Goal: Navigation & Orientation: Understand site structure

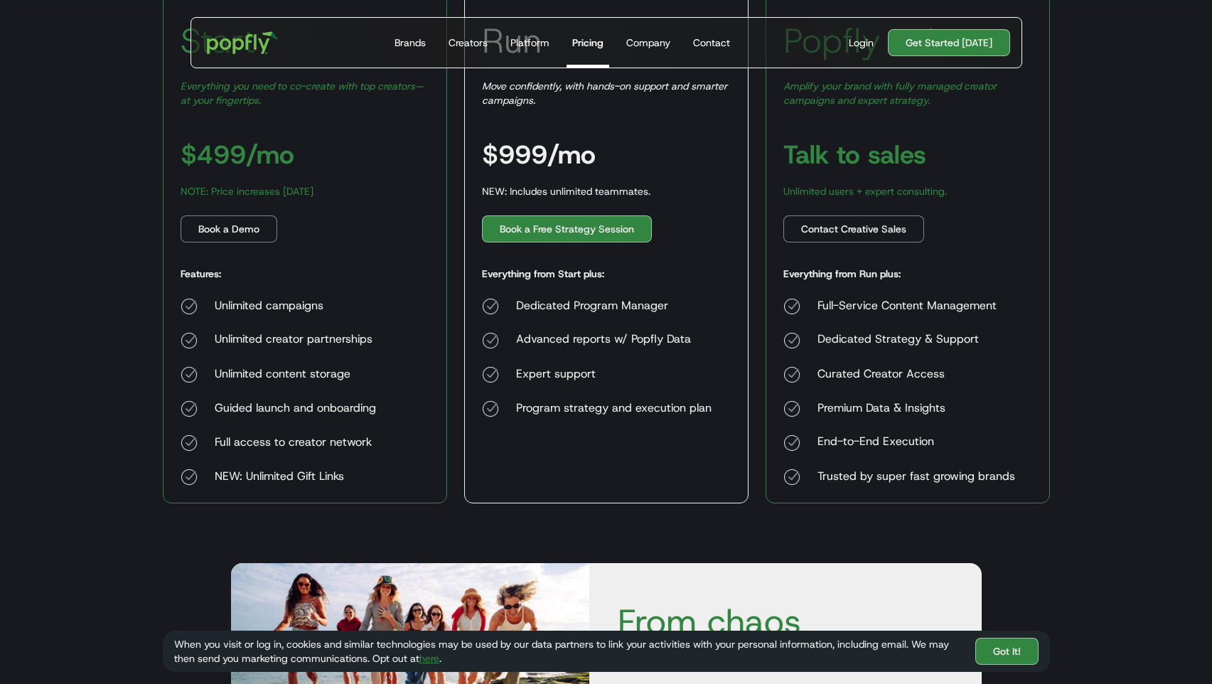
scroll to position [278, 0]
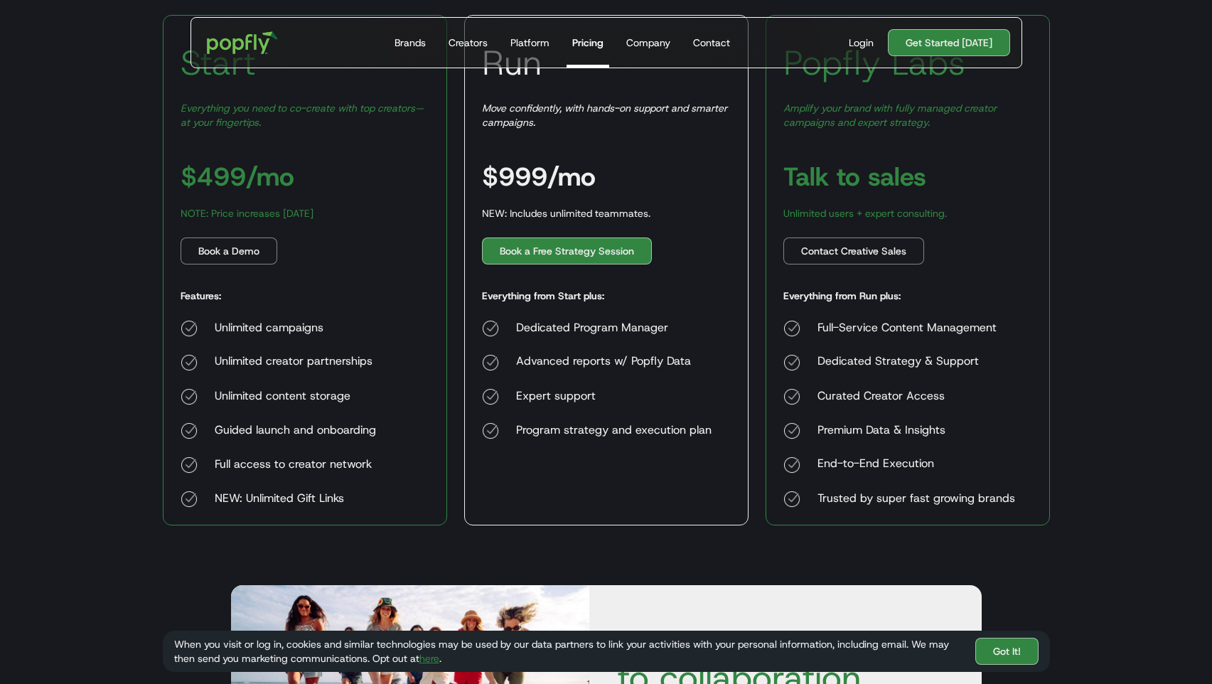
click at [1096, 395] on body "Get Started Today Brands Creators Platform Pricing Company Contact For Brands B…" at bounding box center [606, 495] width 1212 height 1546
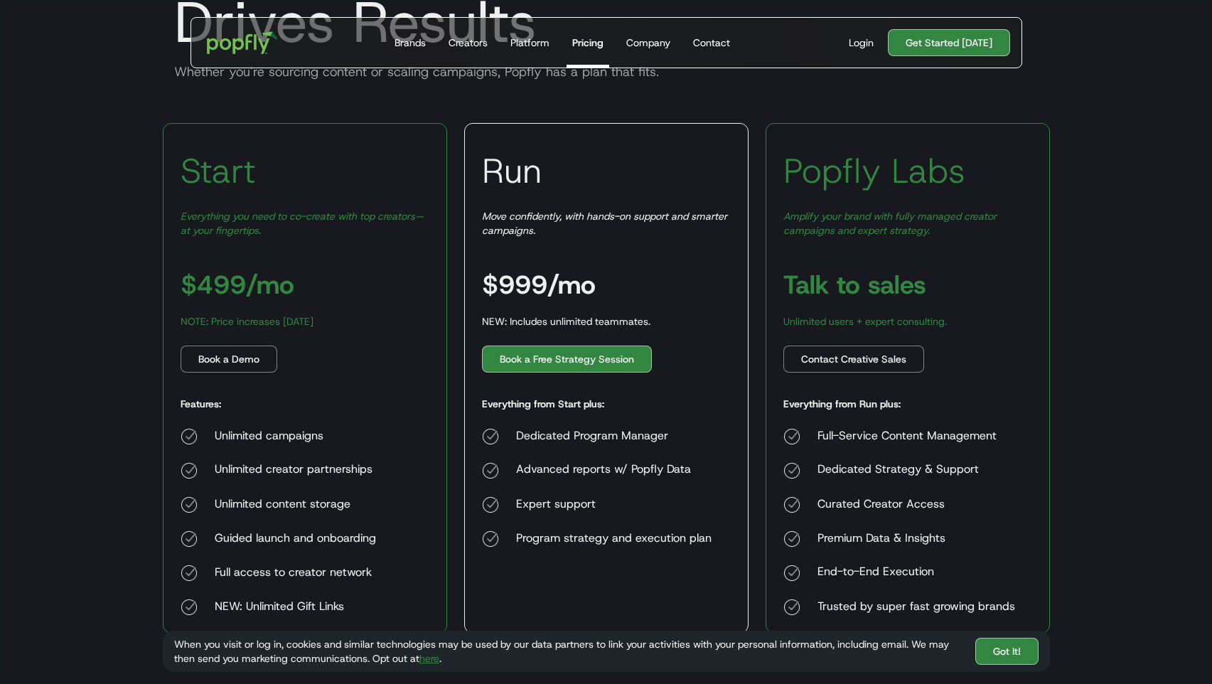
scroll to position [0, 0]
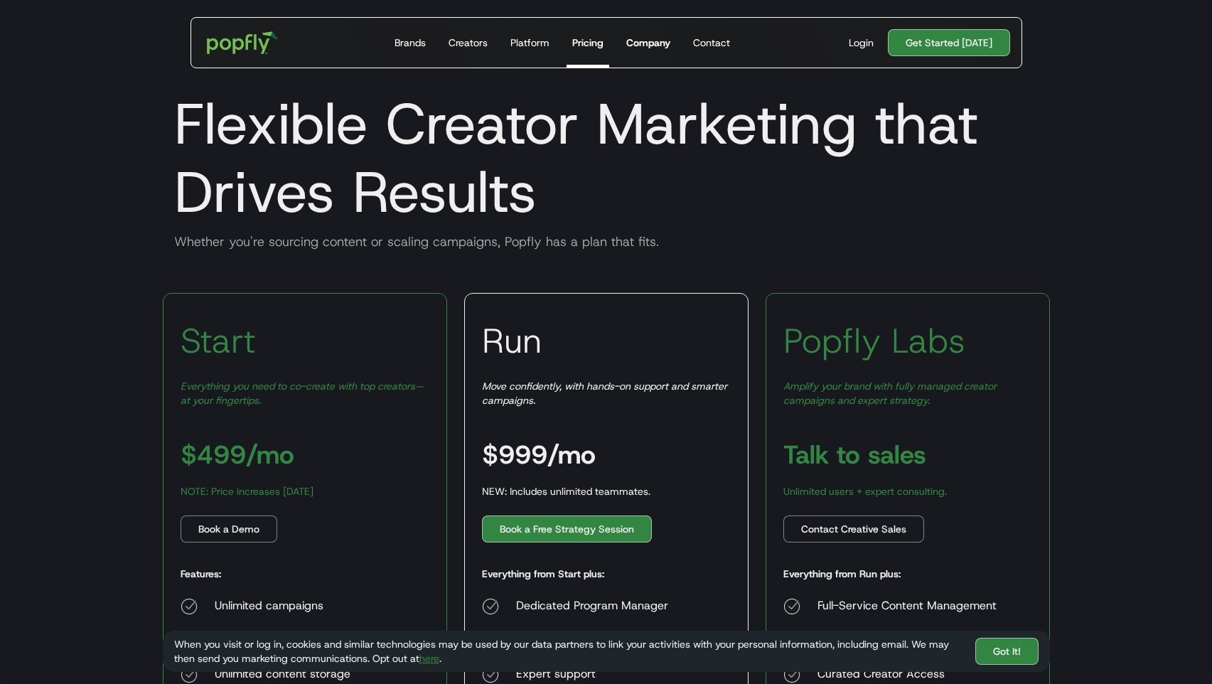
click at [640, 44] on div "Company" at bounding box center [648, 43] width 44 height 14
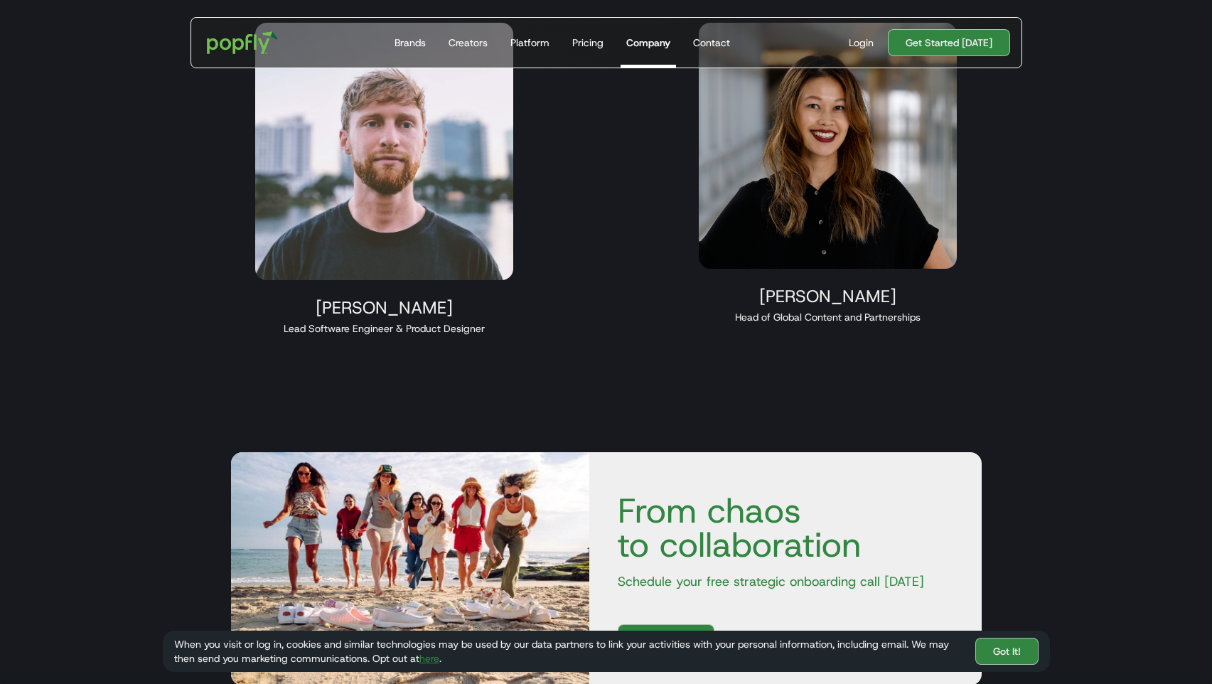
scroll to position [1367, 0]
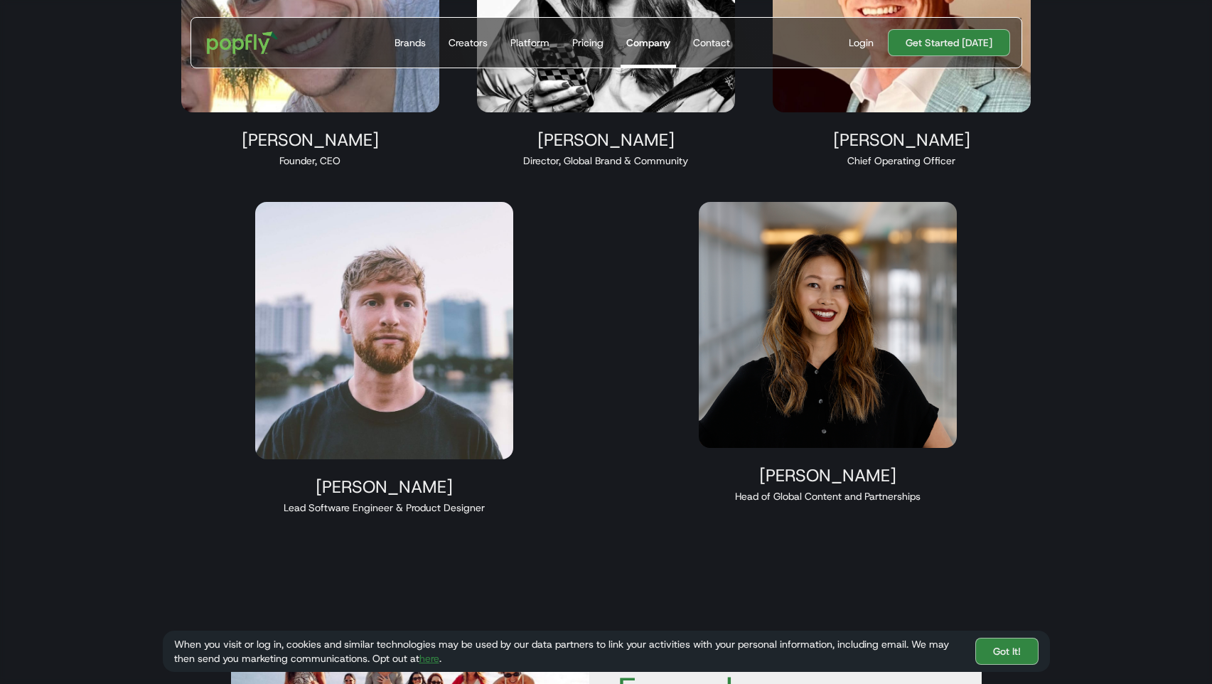
scroll to position [1178, 0]
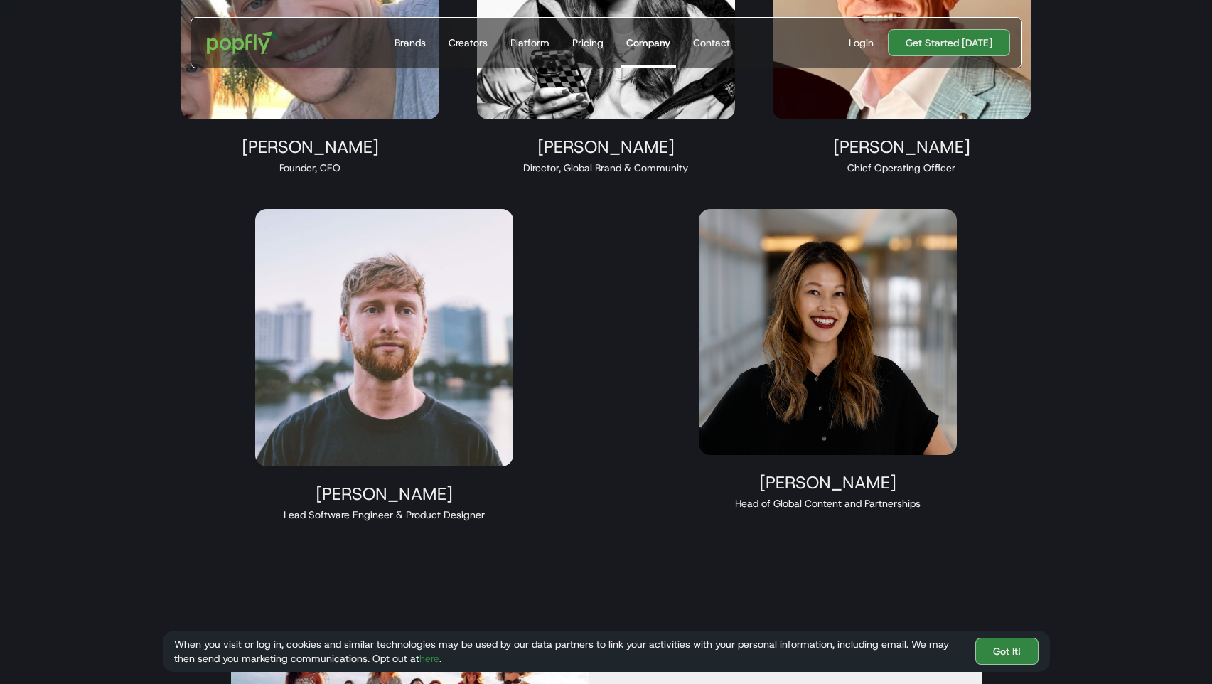
click at [628, 411] on div "Taylor Hoekstra Founder, CEO Maren Hamilton Director, Global Brand & Community …" at bounding box center [606, 191] width 887 height 695
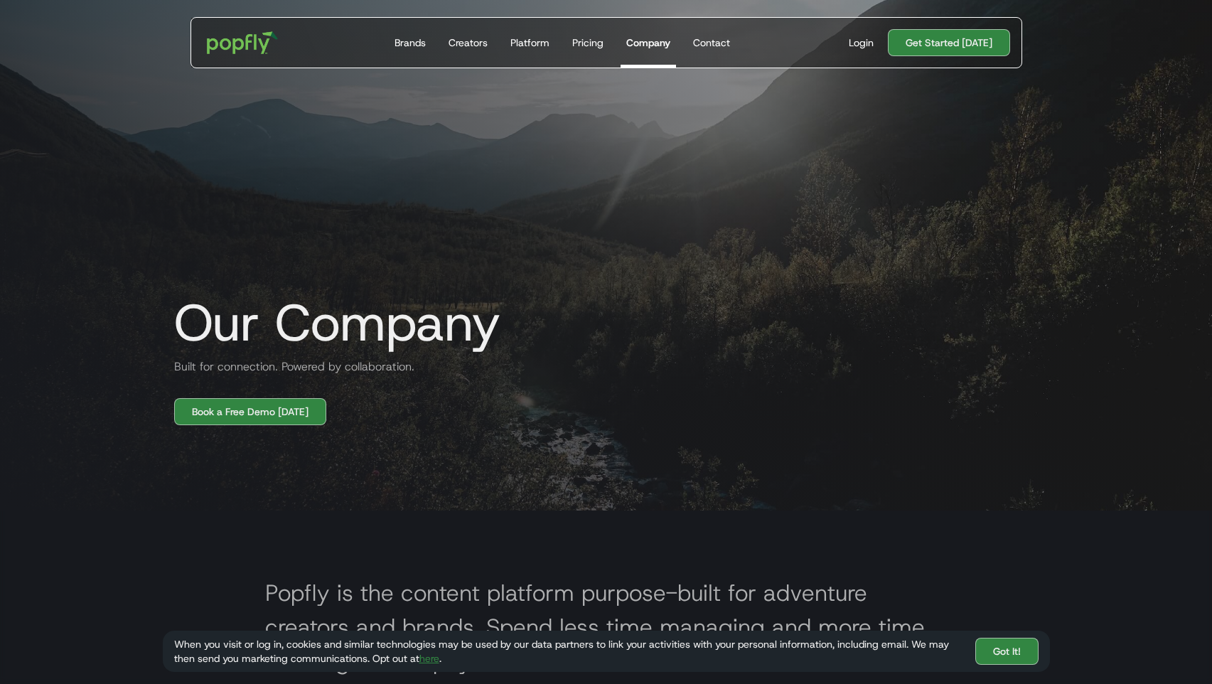
scroll to position [0, 0]
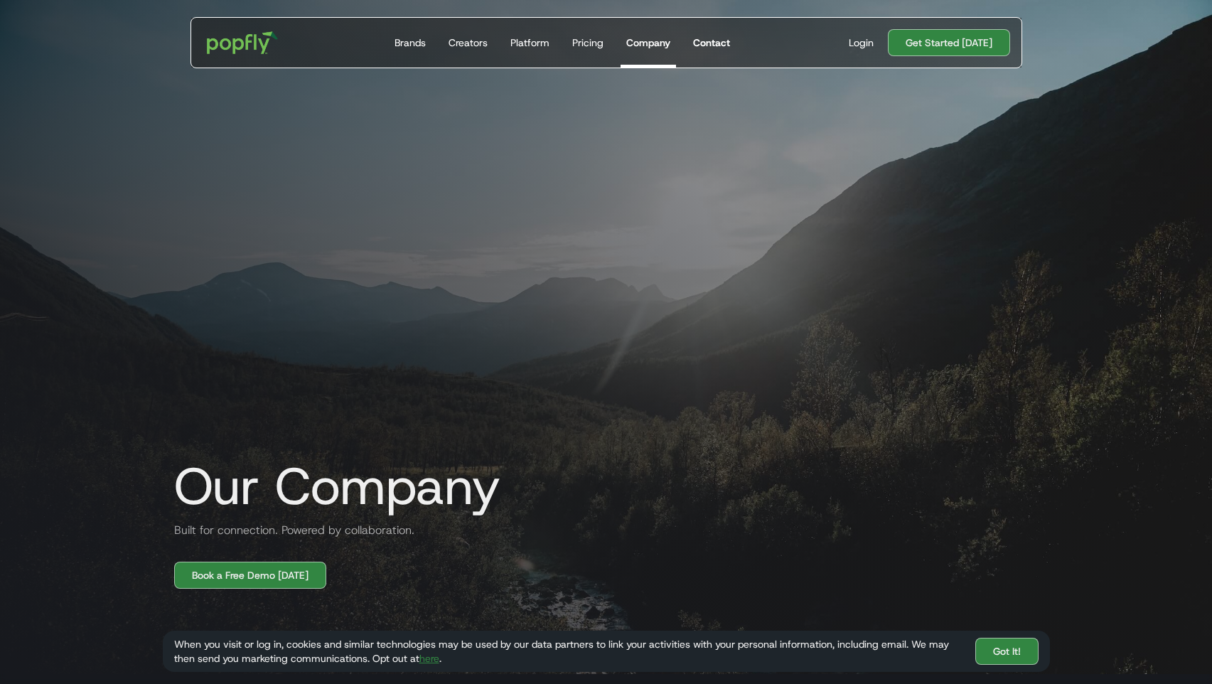
click at [710, 45] on div "Contact" at bounding box center [711, 43] width 37 height 14
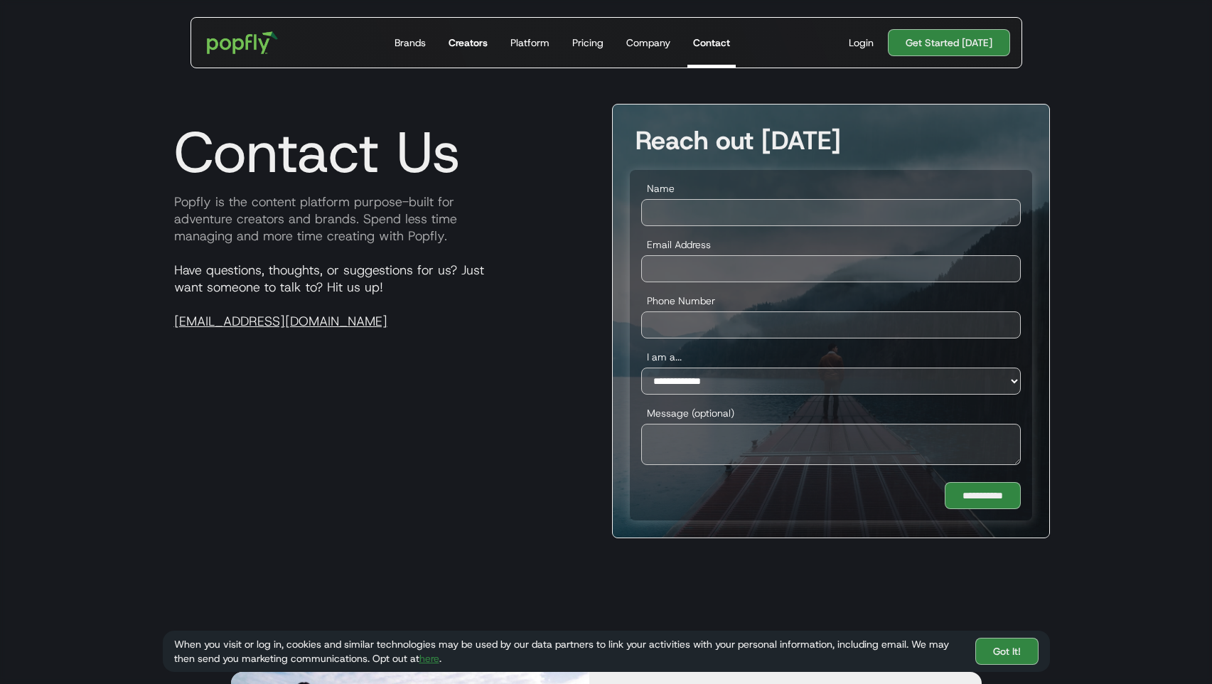
click at [464, 42] on div "Creators" at bounding box center [467, 43] width 39 height 14
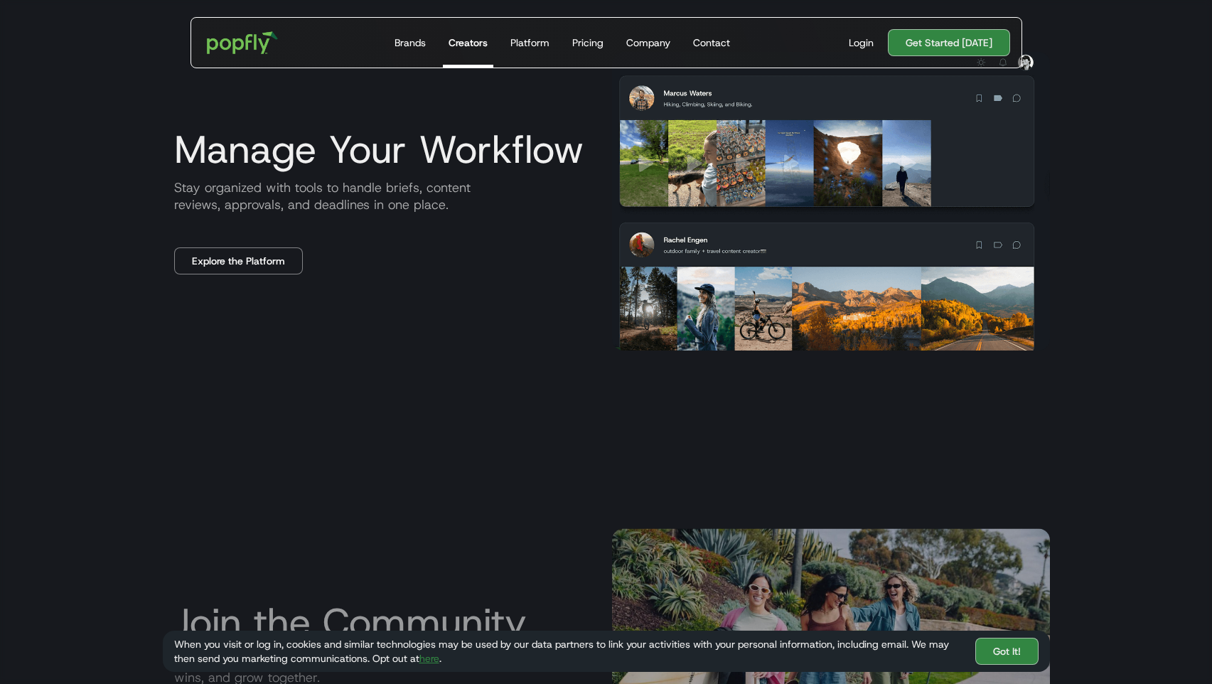
scroll to position [1554, 0]
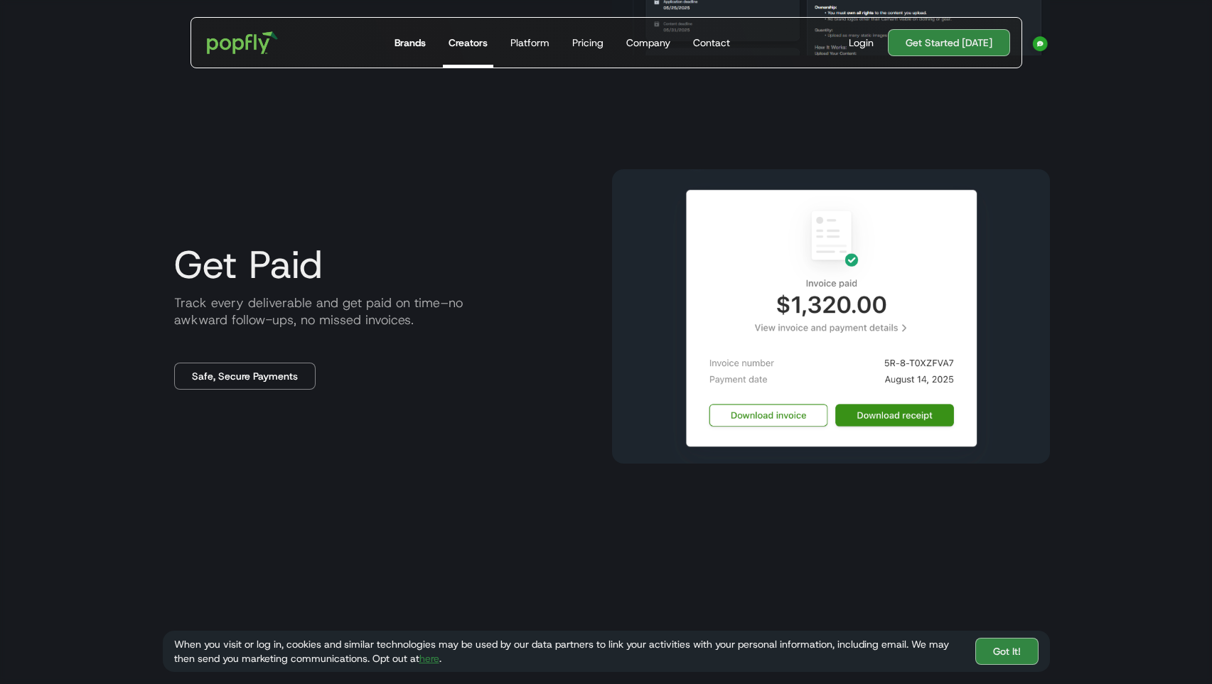
click at [409, 41] on div "Brands" at bounding box center [409, 43] width 31 height 14
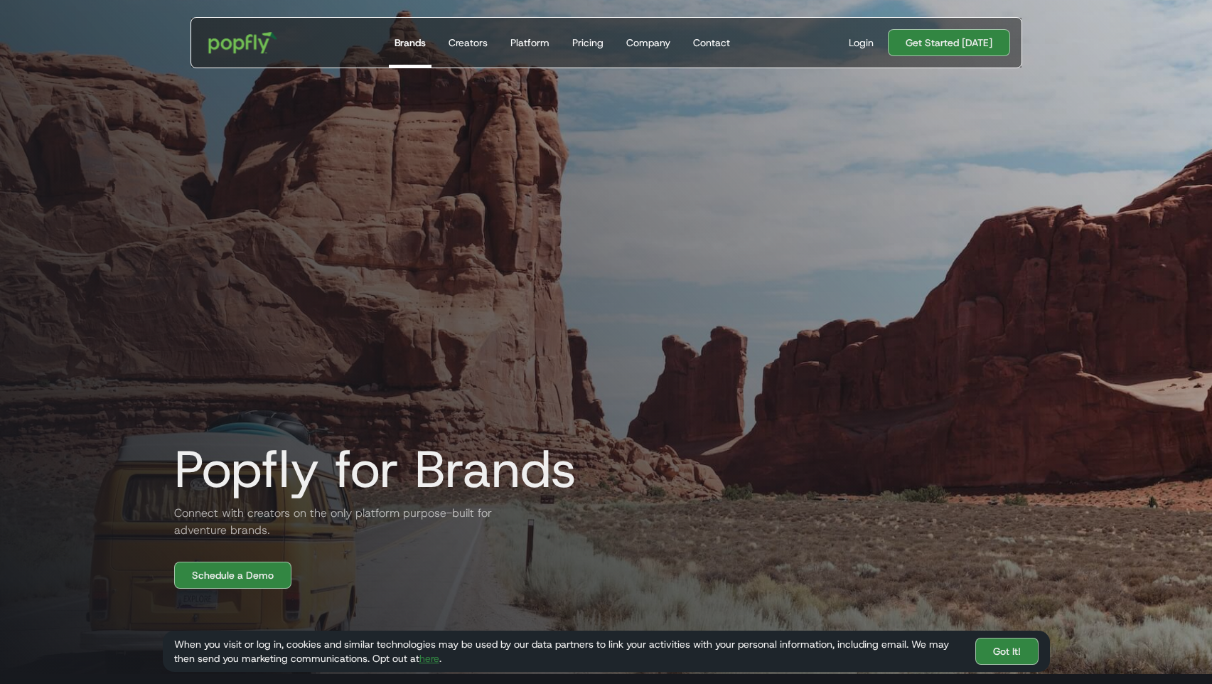
click at [221, 46] on img "home" at bounding box center [242, 42] width 88 height 41
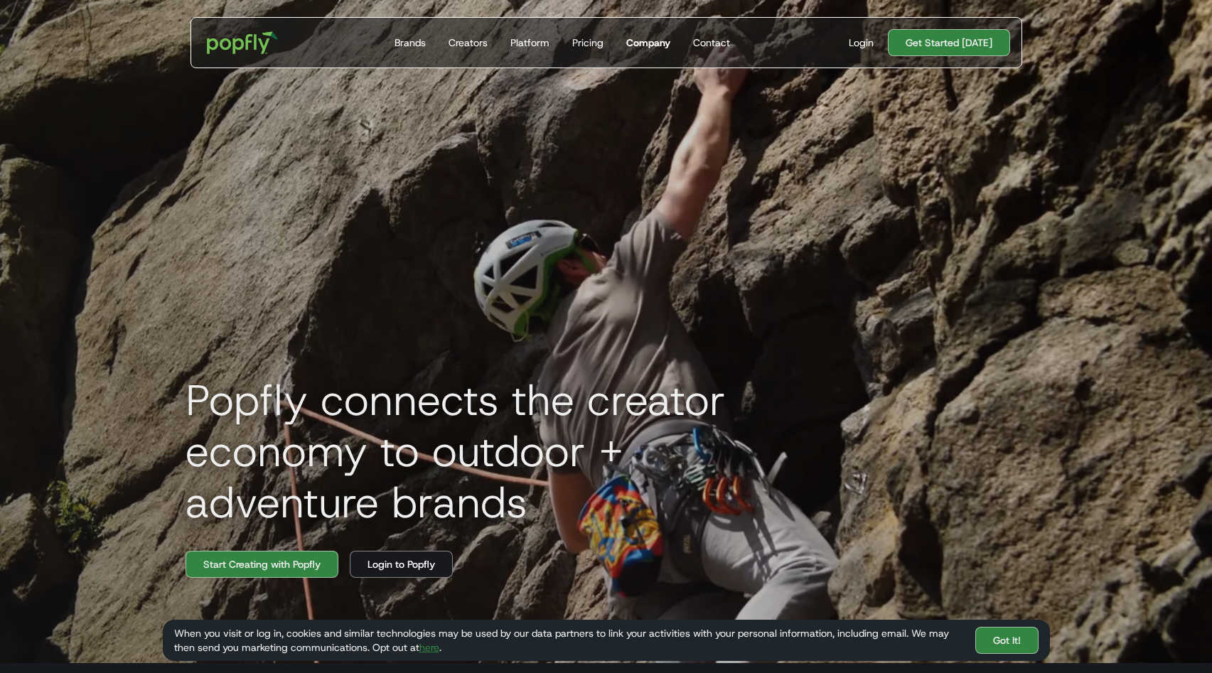
click at [647, 44] on div "Company" at bounding box center [648, 43] width 44 height 14
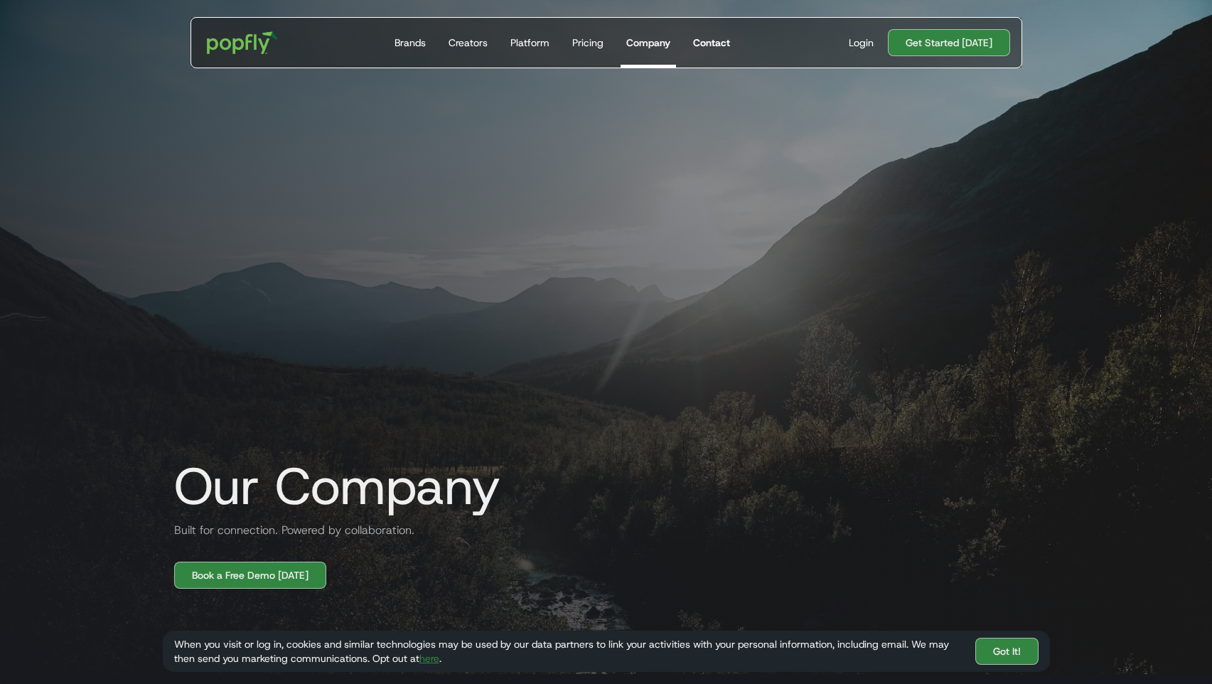
click at [716, 45] on div "Contact" at bounding box center [711, 43] width 37 height 14
